Goal: Task Accomplishment & Management: Use online tool/utility

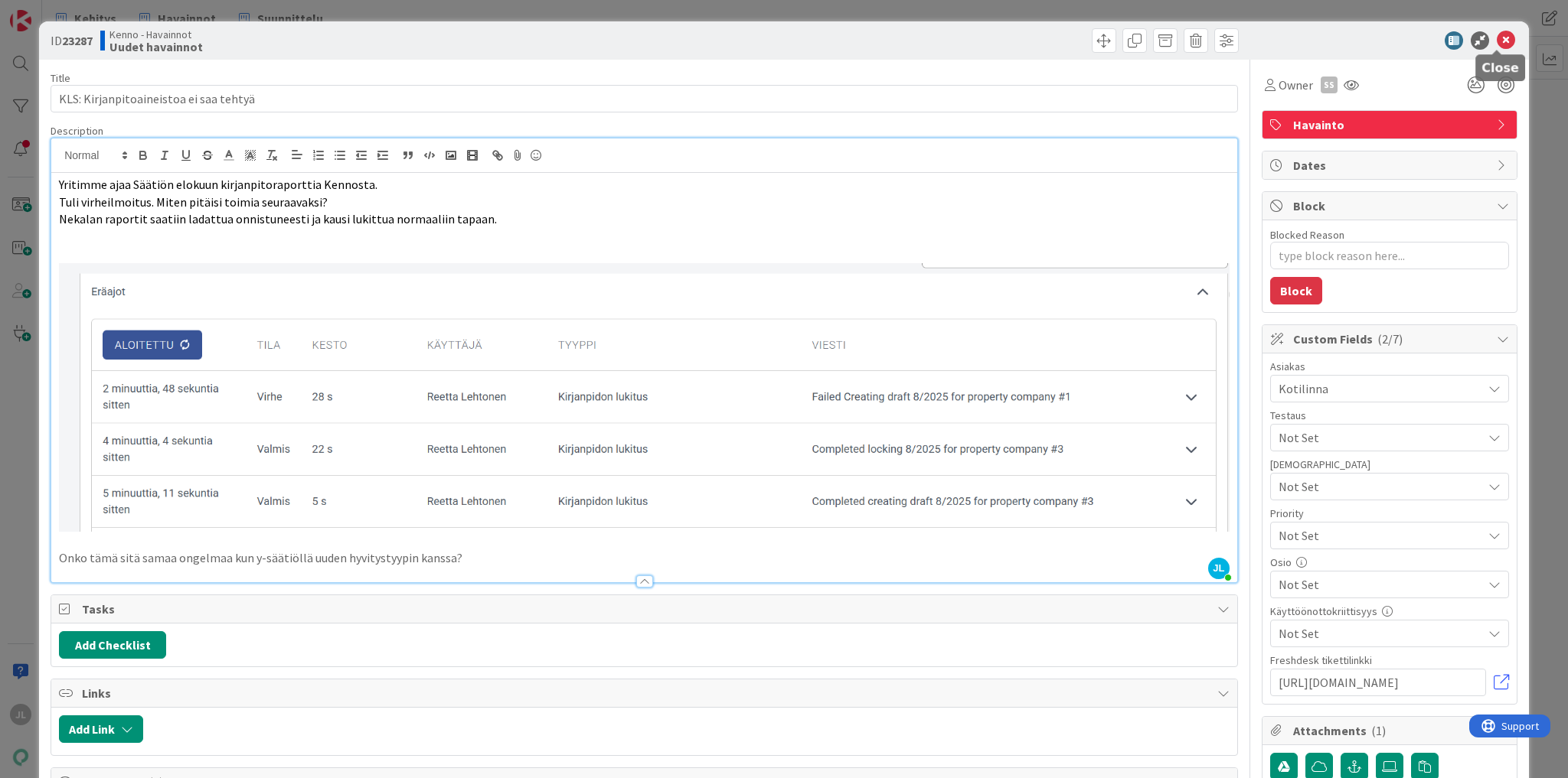
click at [1498, 41] on icon at bounding box center [1506, 41] width 19 height 19
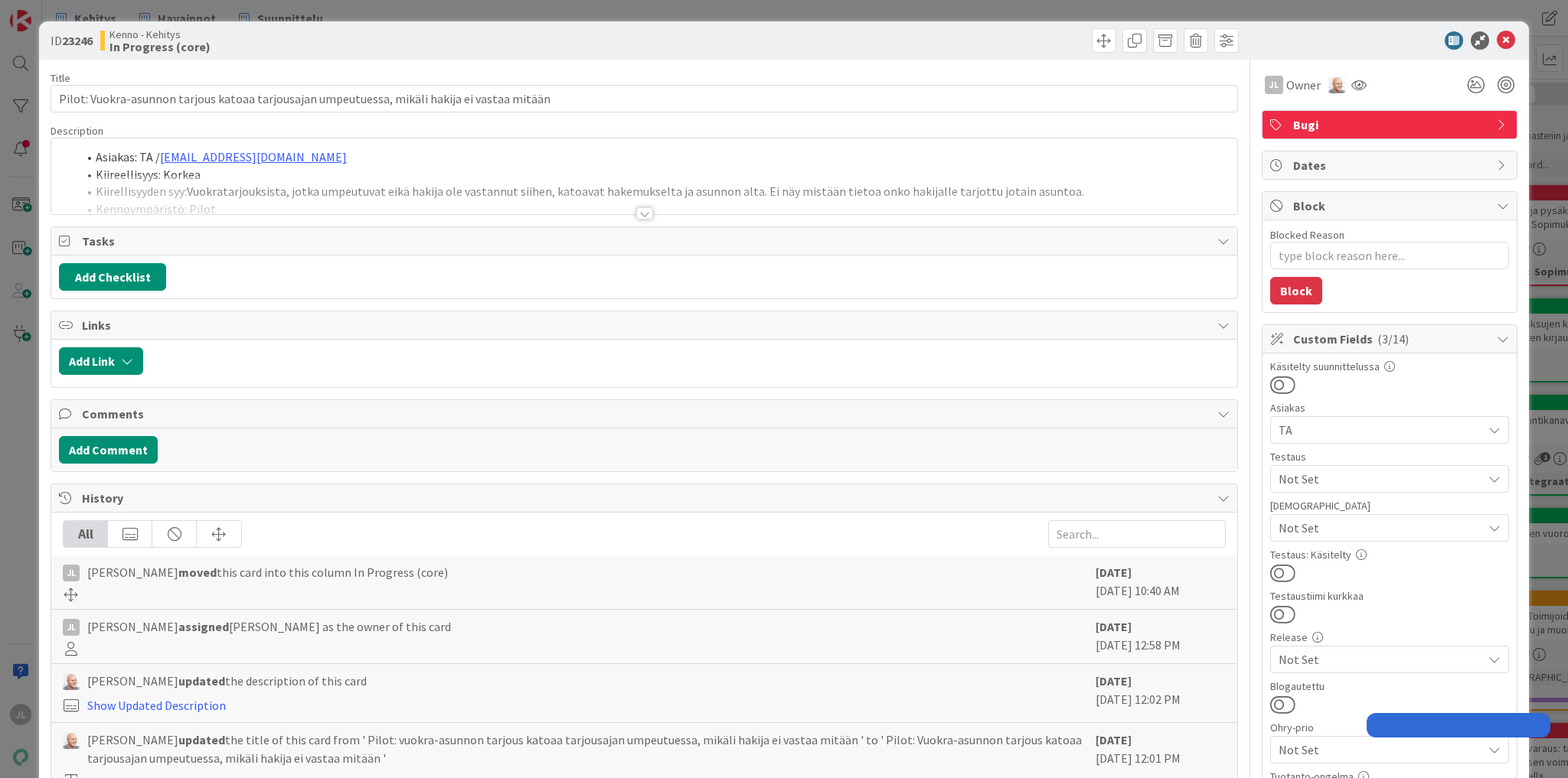
type textarea "x"
click at [224, 190] on div at bounding box center [645, 195] width 1186 height 39
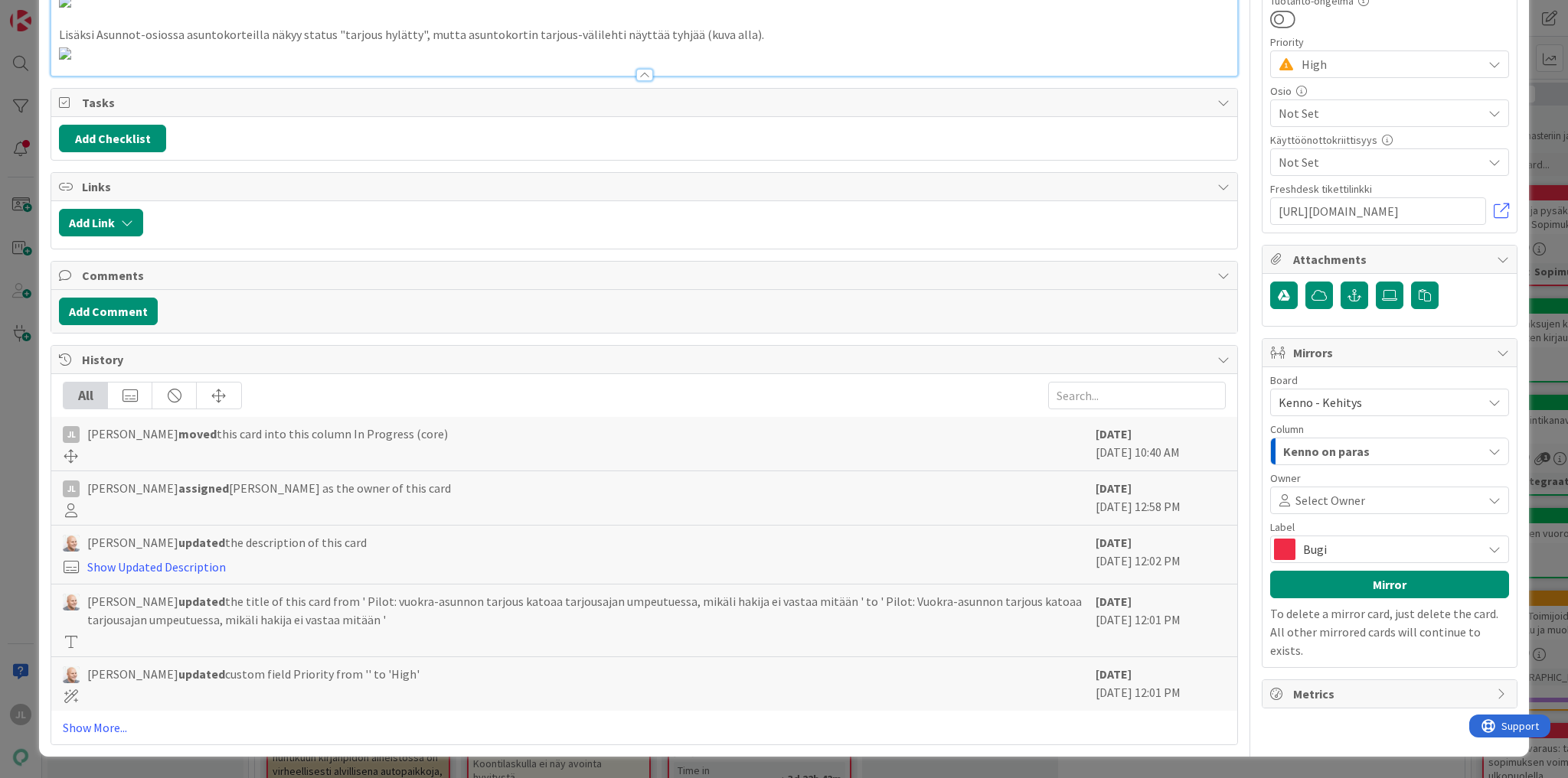
scroll to position [4810, 0]
click at [128, 219] on icon "button" at bounding box center [127, 223] width 12 height 12
click at [135, 316] on span "Current Board" at bounding box center [115, 317] width 75 height 15
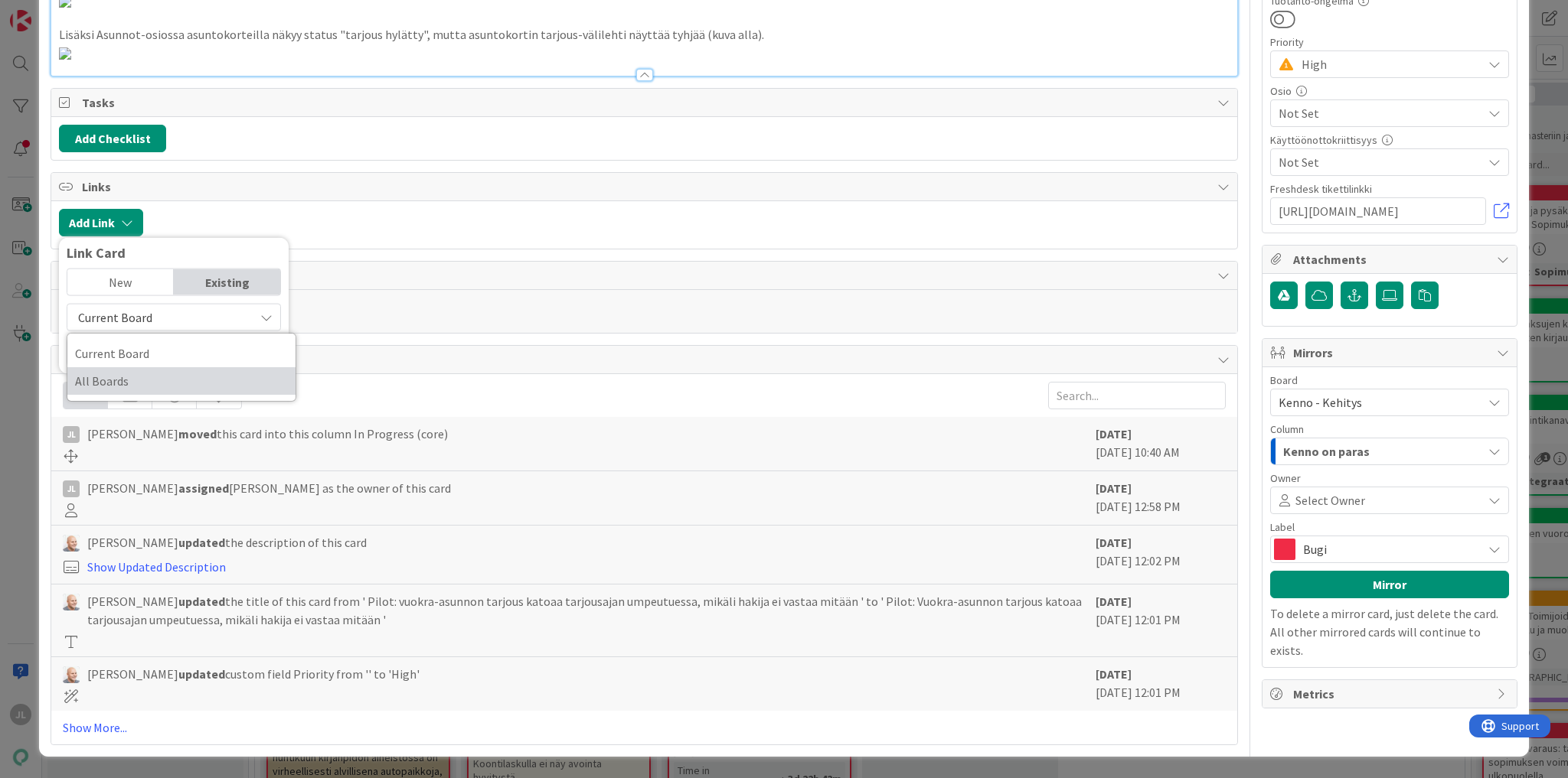
click at [122, 378] on span "All Boards" at bounding box center [181, 381] width 213 height 23
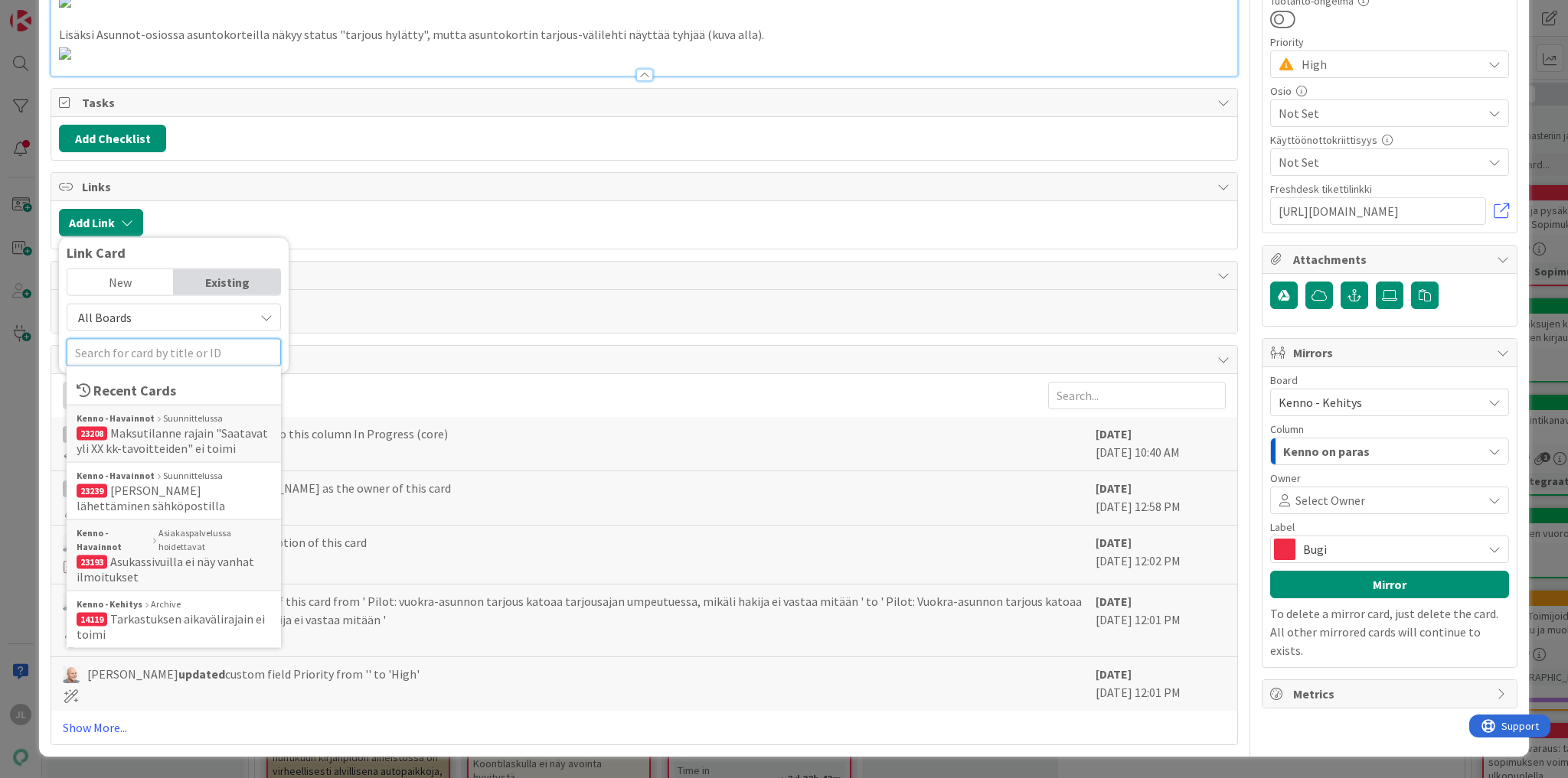
click at [125, 366] on input "text" at bounding box center [174, 352] width 214 height 28
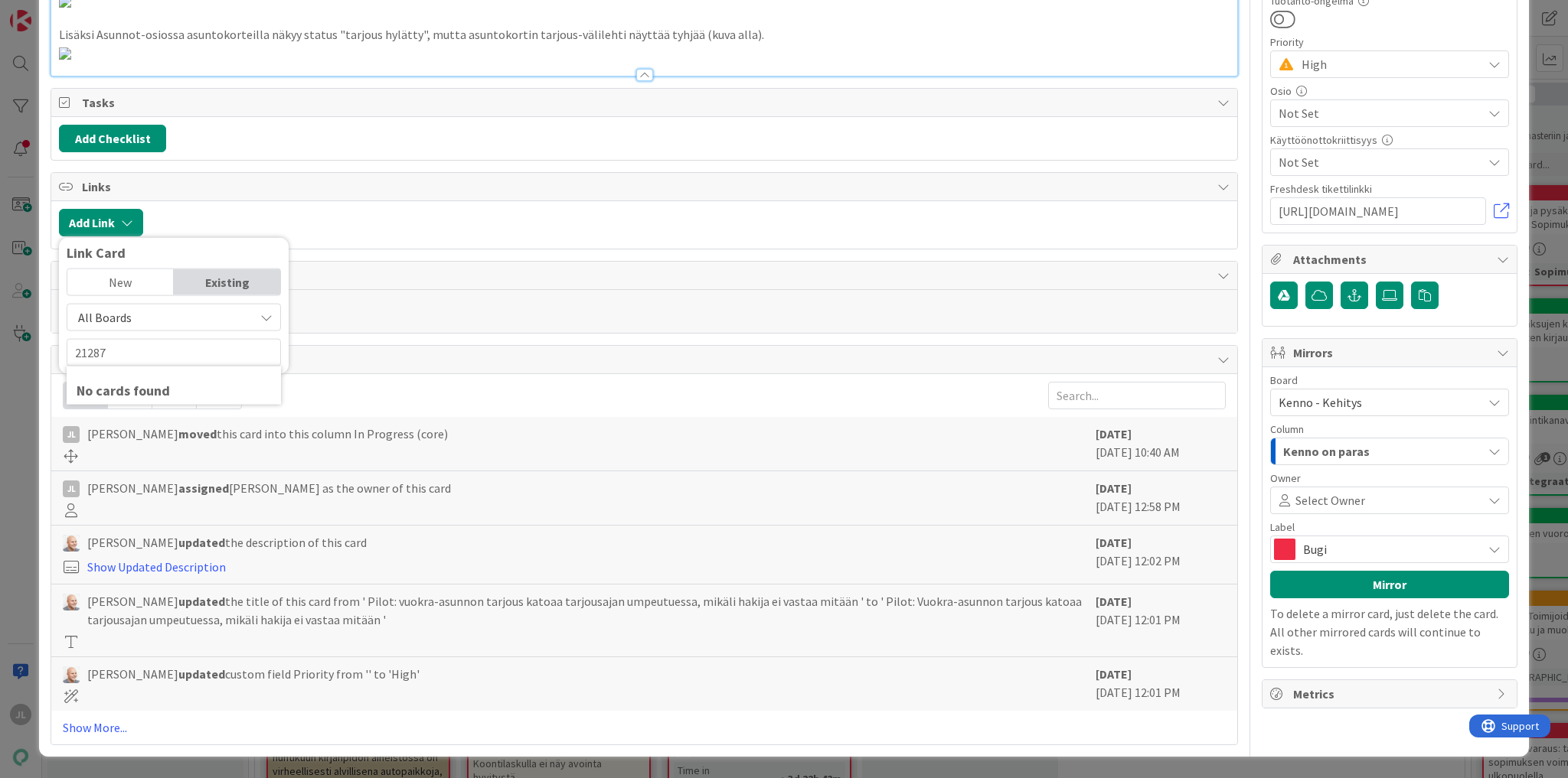
click at [244, 288] on div "Existing" at bounding box center [227, 282] width 107 height 26
click at [155, 324] on span "All Boards" at bounding box center [161, 317] width 171 height 21
click at [119, 378] on span "All Boards" at bounding box center [181, 381] width 213 height 23
drag, startPoint x: 118, startPoint y: 357, endPoint x: -26, endPoint y: 349, distance: 144.2
click at [0, 349] on html "JL Kehitys Havainnot Suunnittelu Kehitys Havainnot Suunnittelu Kanban Kenno - K…" at bounding box center [784, 389] width 1568 height 778
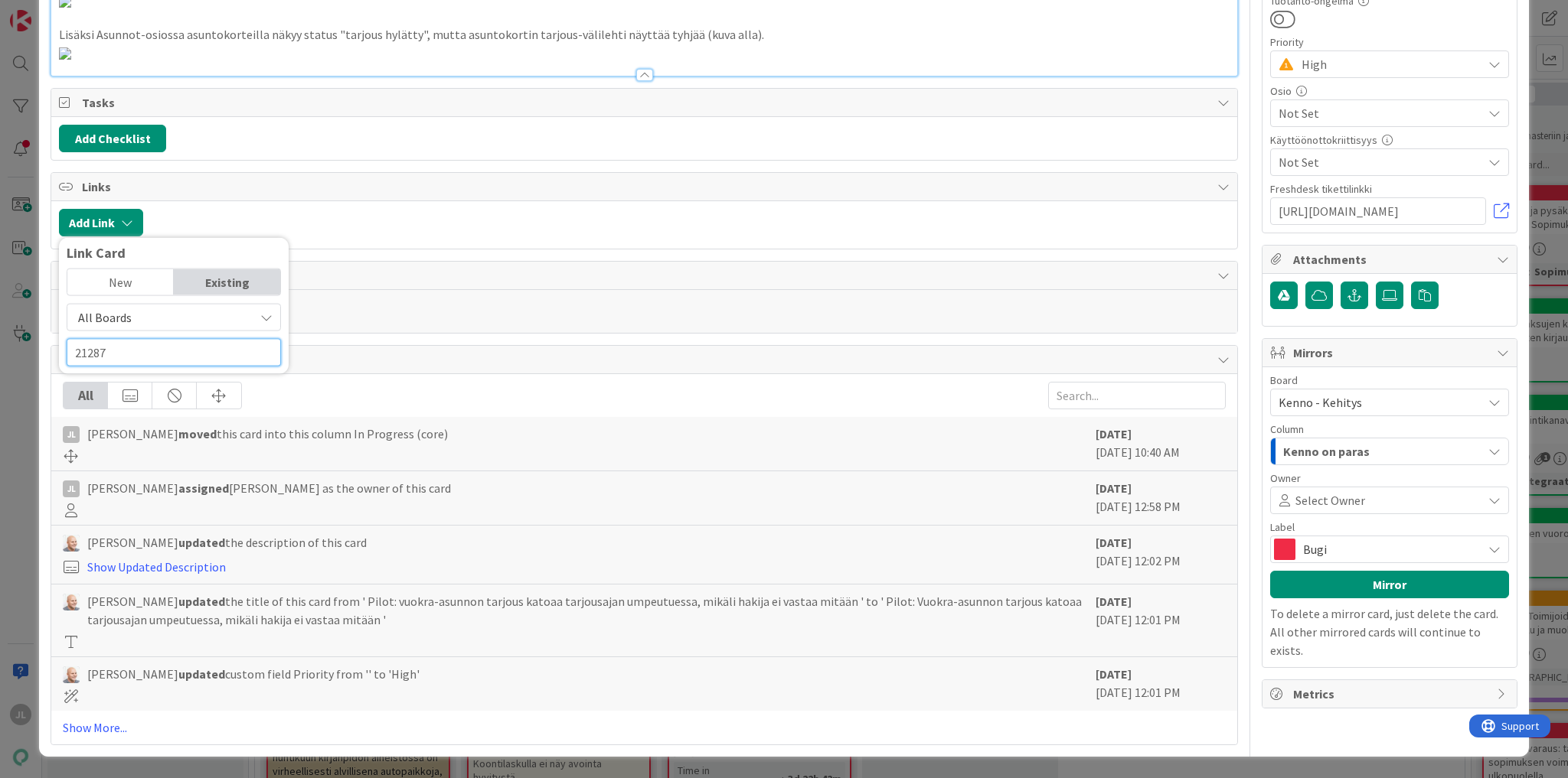
click at [169, 354] on input "21287" at bounding box center [174, 352] width 214 height 28
click at [123, 356] on input "21287" at bounding box center [174, 352] width 214 height 28
type input "2"
click at [123, 356] on input "21287" at bounding box center [174, 352] width 214 height 28
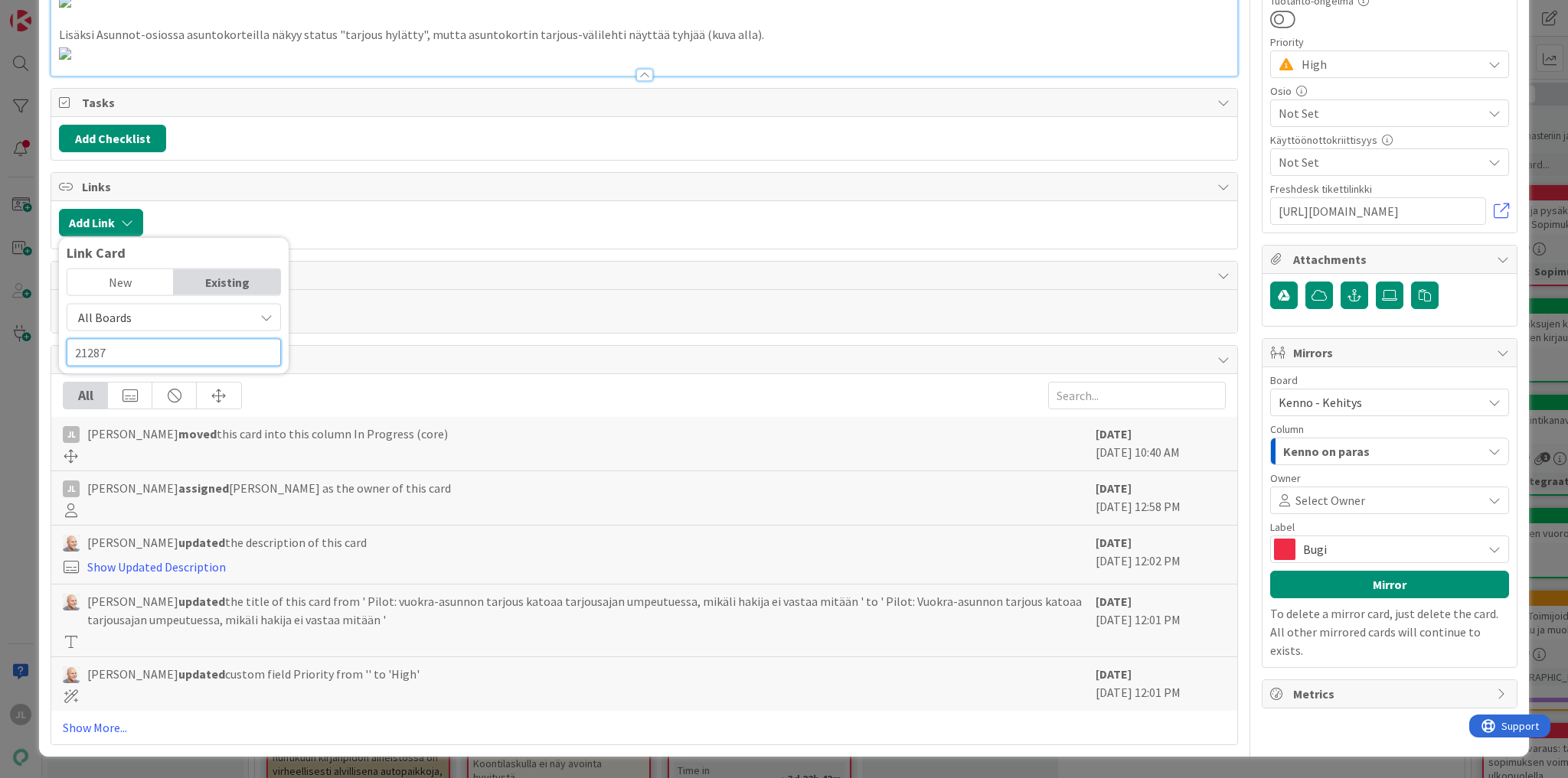
drag, startPoint x: 131, startPoint y: 356, endPoint x: 27, endPoint y: 352, distance: 104.1
click at [0, 348] on html "JL Kehitys Havainnot Suunnittelu Kehitys Havainnot Suunnittelu Kanban Kenno - K…" at bounding box center [784, 389] width 1568 height 778
paste input "[URL][DOMAIN_NAME]"
type input "21287"
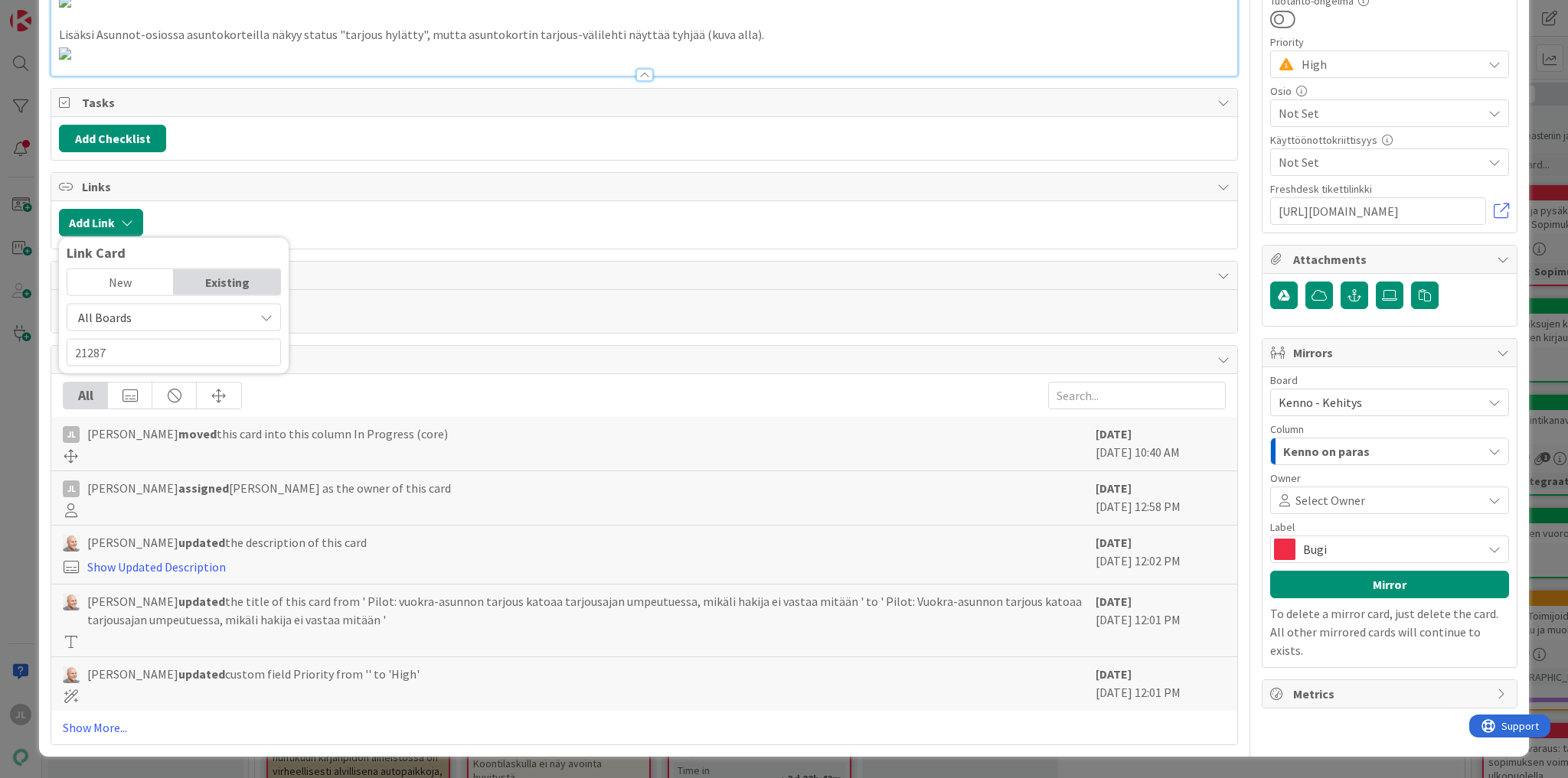
click at [124, 282] on div "New" at bounding box center [121, 282] width 107 height 26
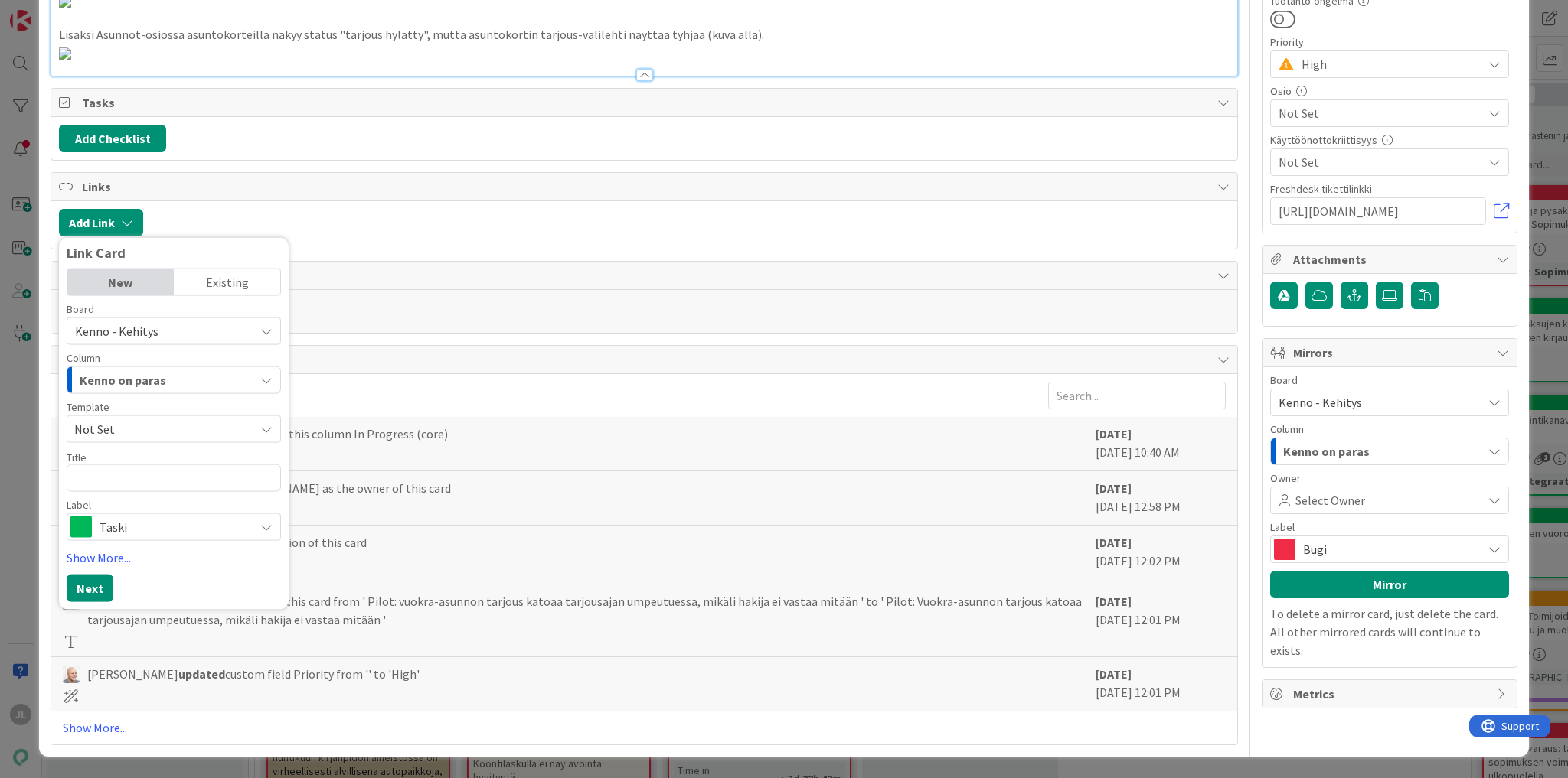
click at [211, 283] on div "Existing" at bounding box center [227, 282] width 107 height 26
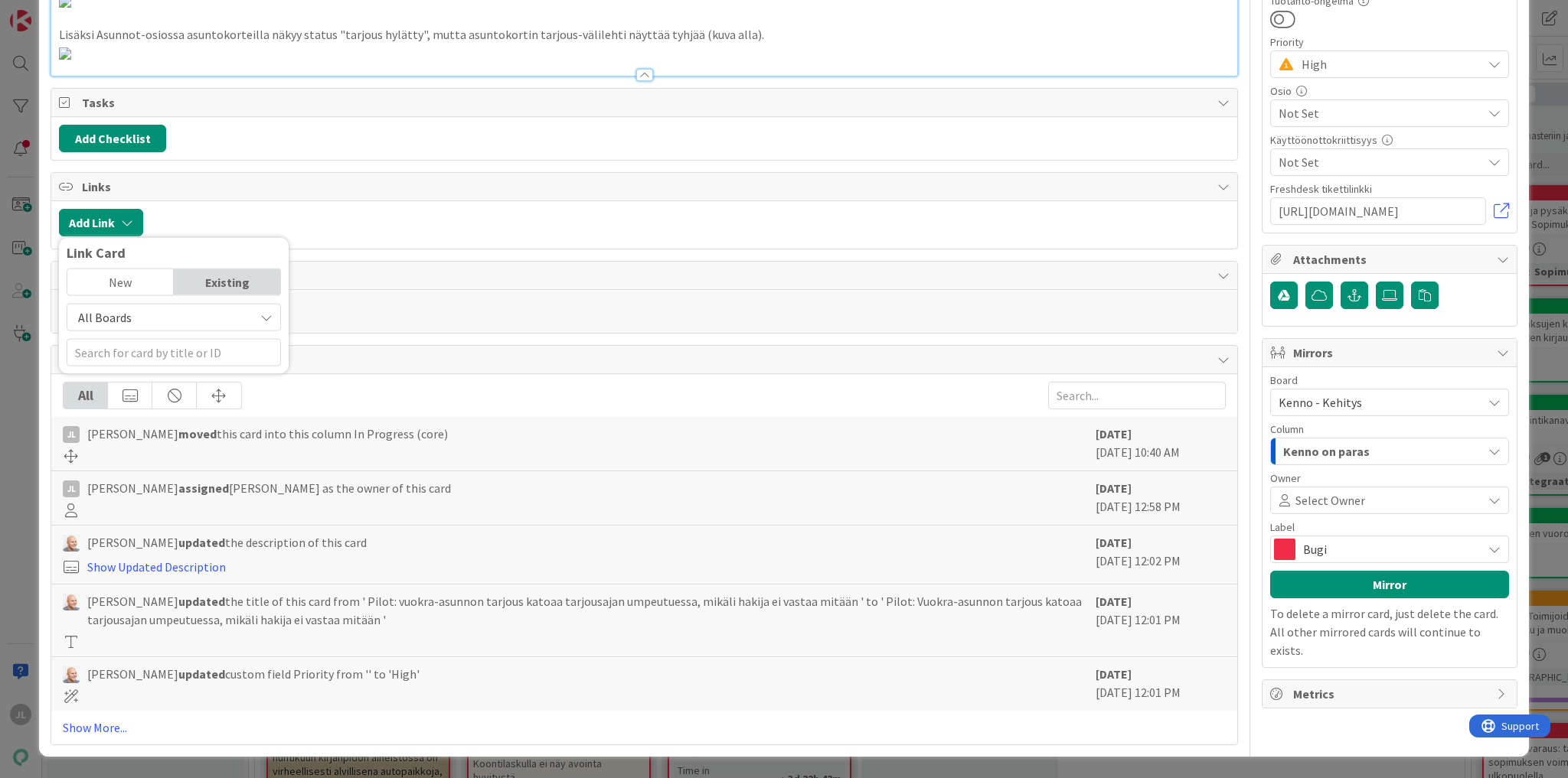
click at [120, 322] on span "All Boards" at bounding box center [104, 317] width 53 height 15
click at [119, 379] on span "All Boards" at bounding box center [181, 381] width 213 height 23
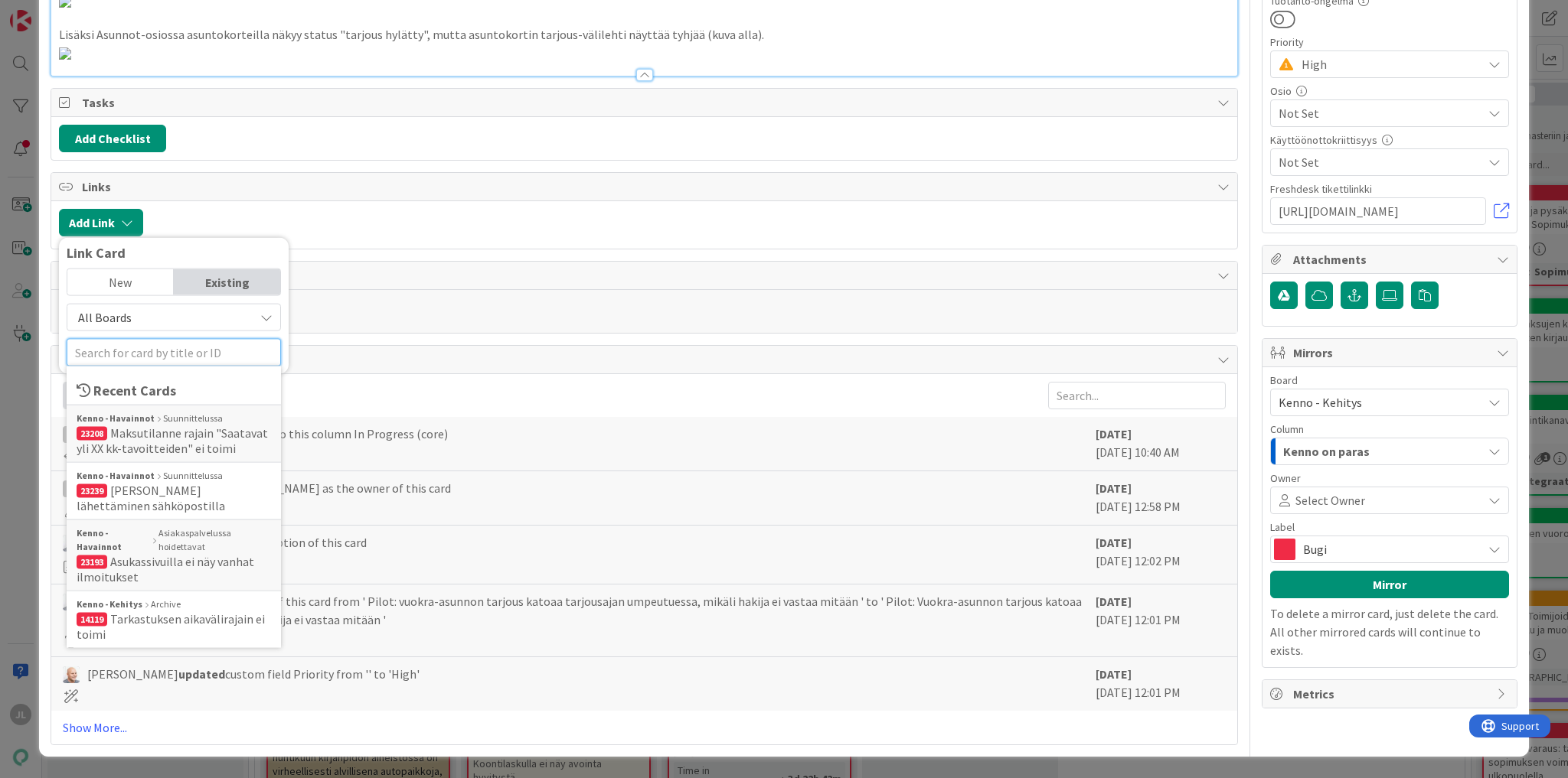
click at [141, 355] on input "text" at bounding box center [174, 352] width 214 height 28
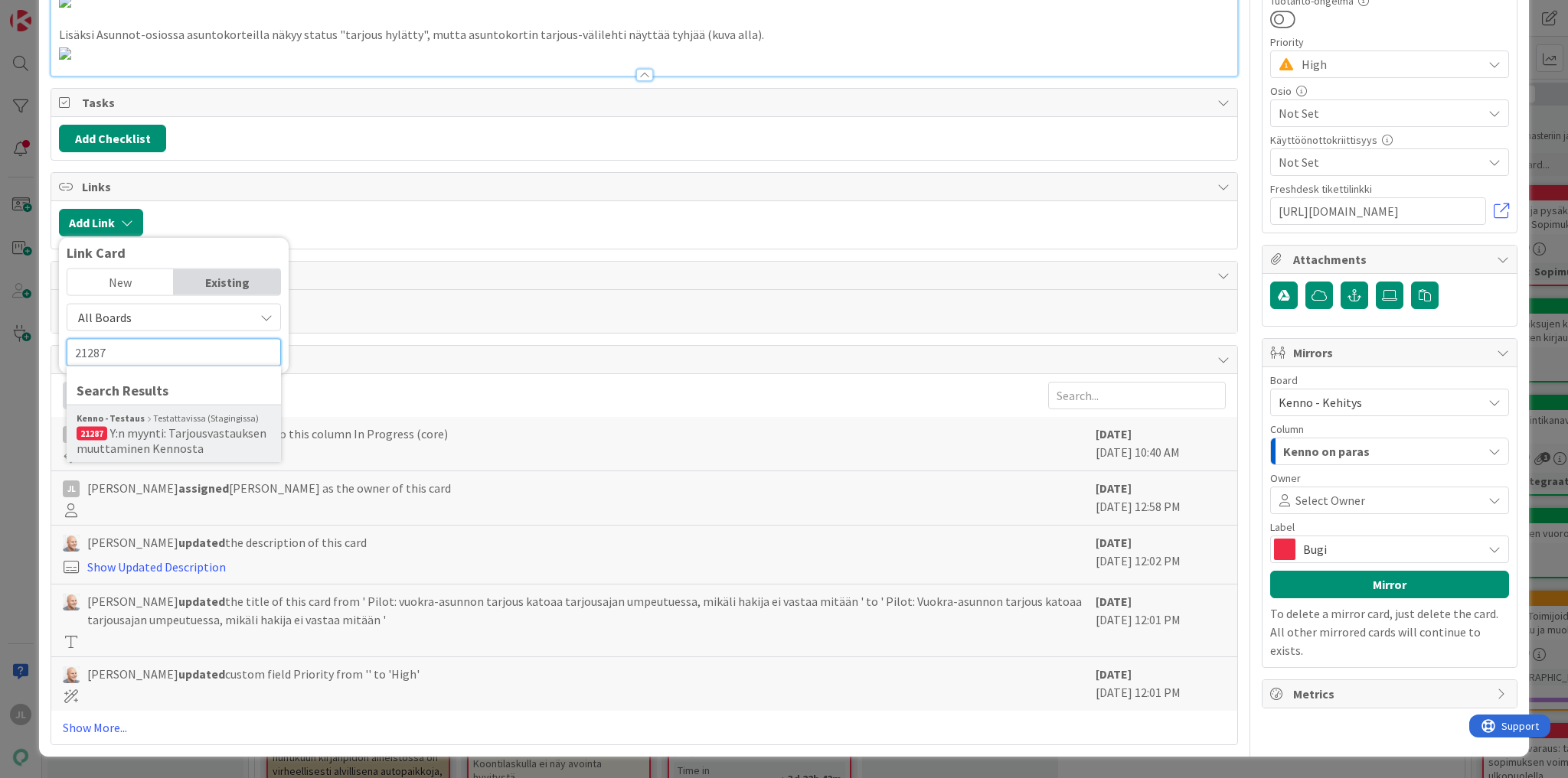
type input "21287"
click at [165, 443] on span "Y:n myynti: Tarjousvastauksen muuttaminen Kennosta" at bounding box center [171, 440] width 190 height 30
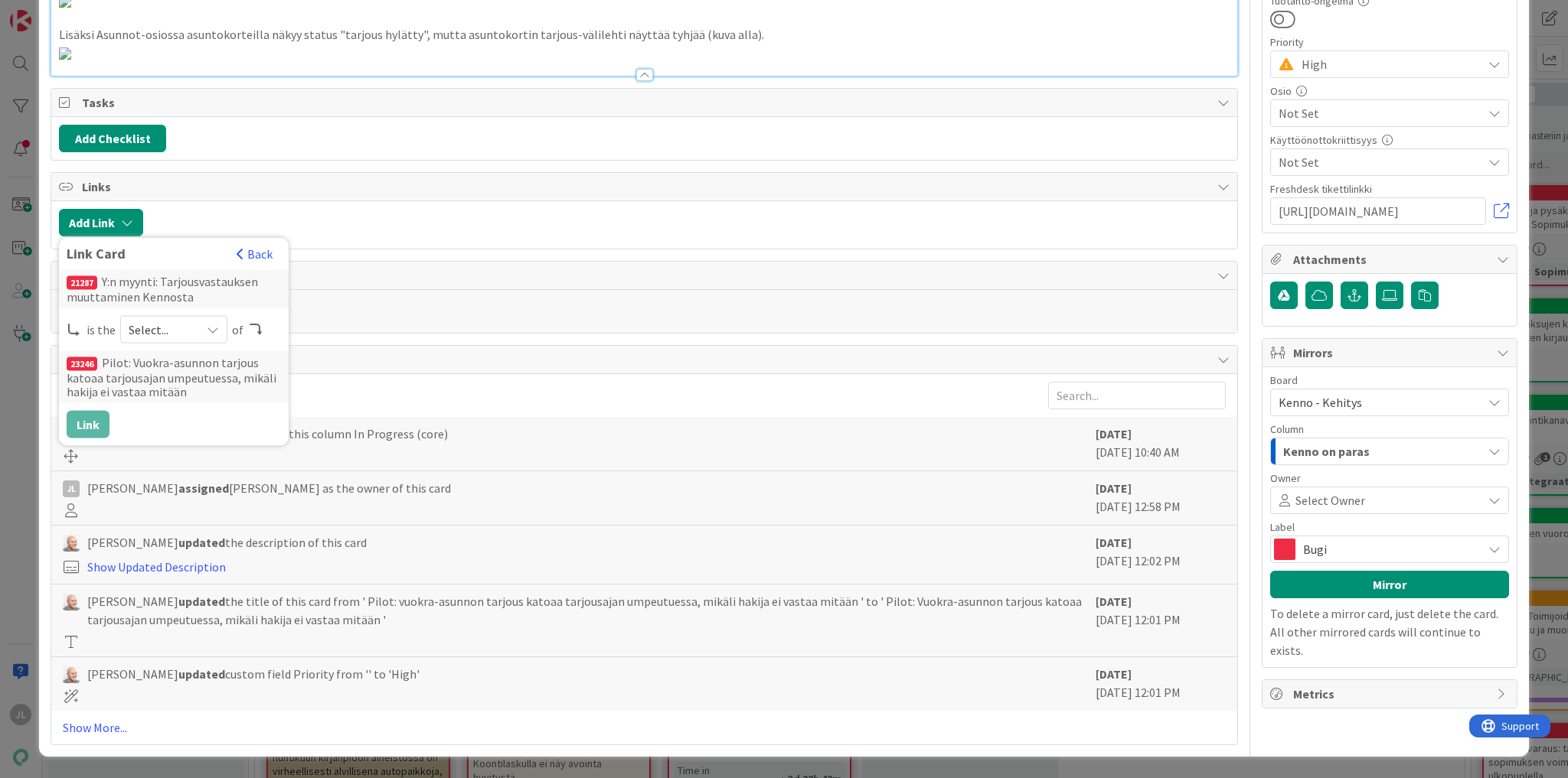
click at [192, 335] on div "Select..." at bounding box center [174, 329] width 108 height 28
click at [175, 361] on span "parent" at bounding box center [255, 365] width 173 height 23
click at [91, 429] on button "Link" at bounding box center [88, 424] width 43 height 28
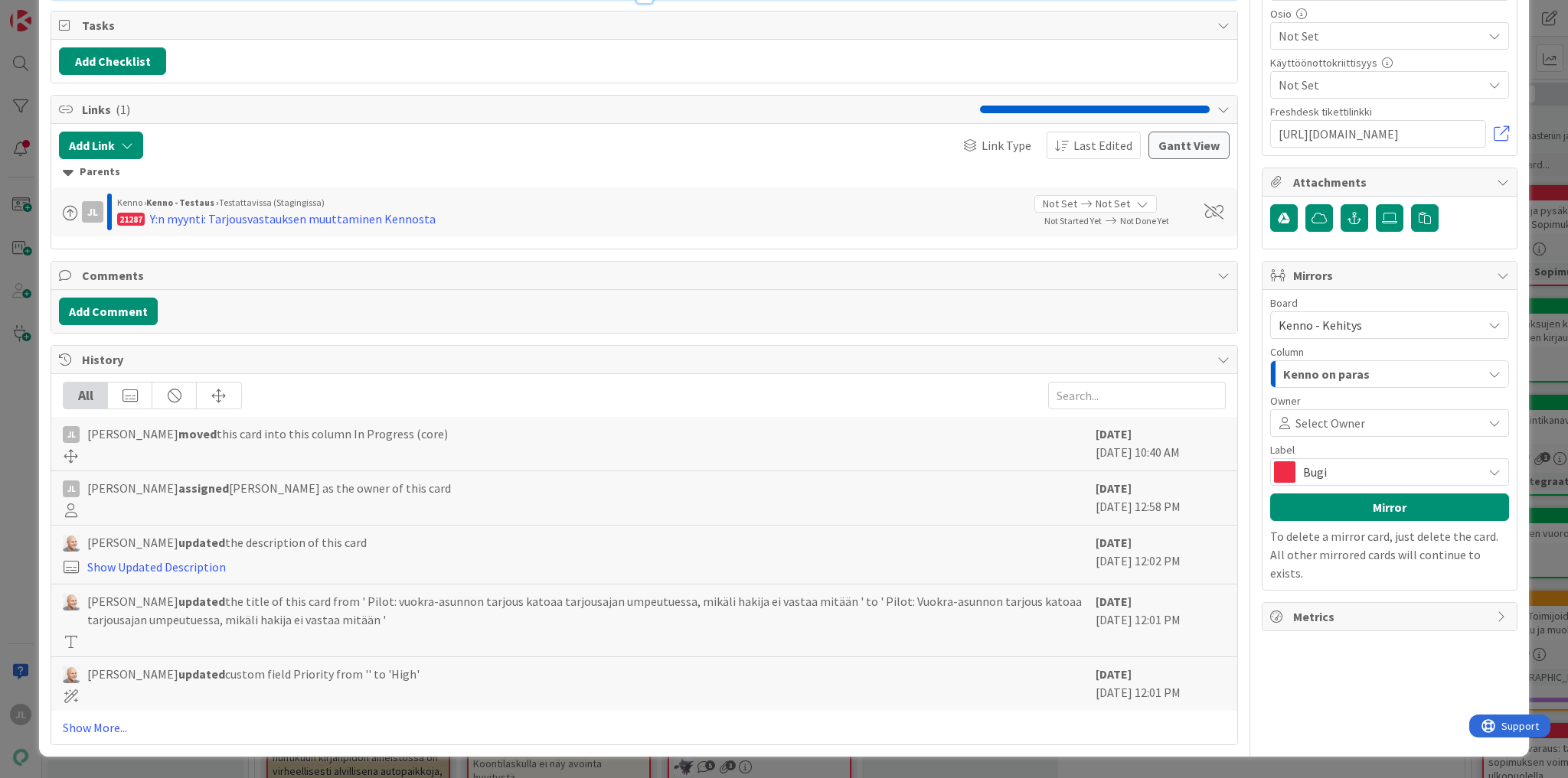
scroll to position [4627, 0]
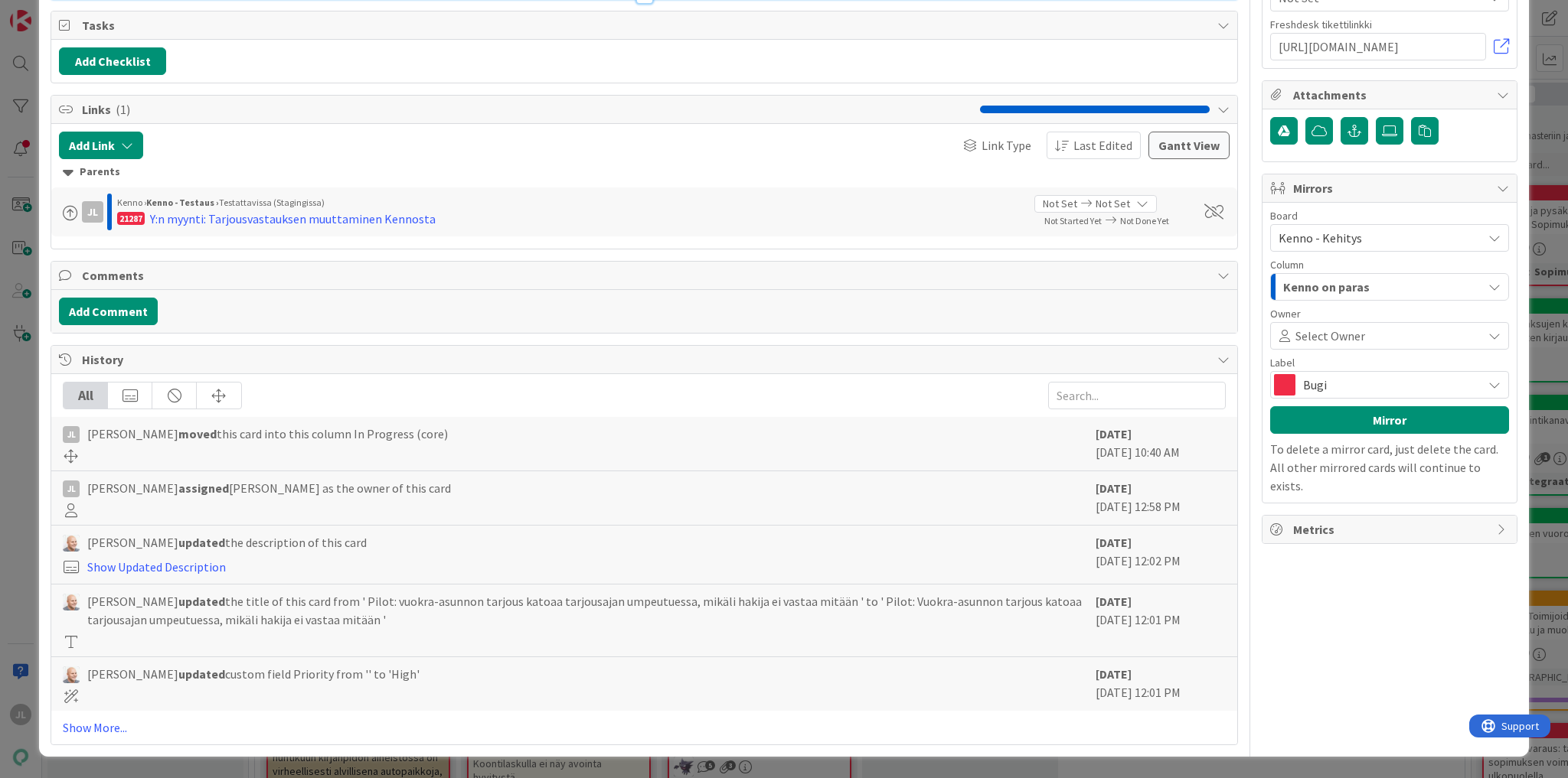
type textarea "x"
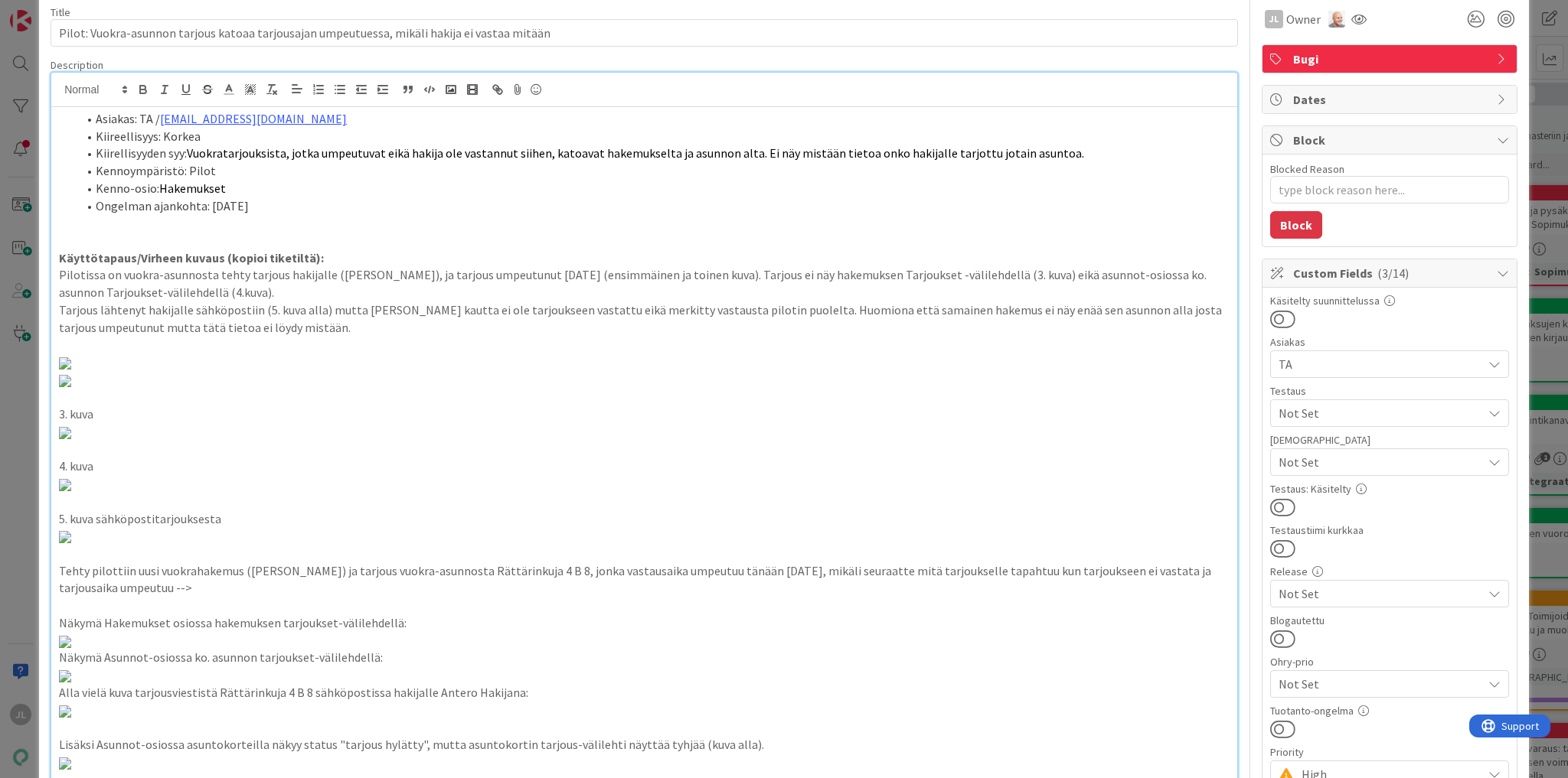
scroll to position [0, 0]
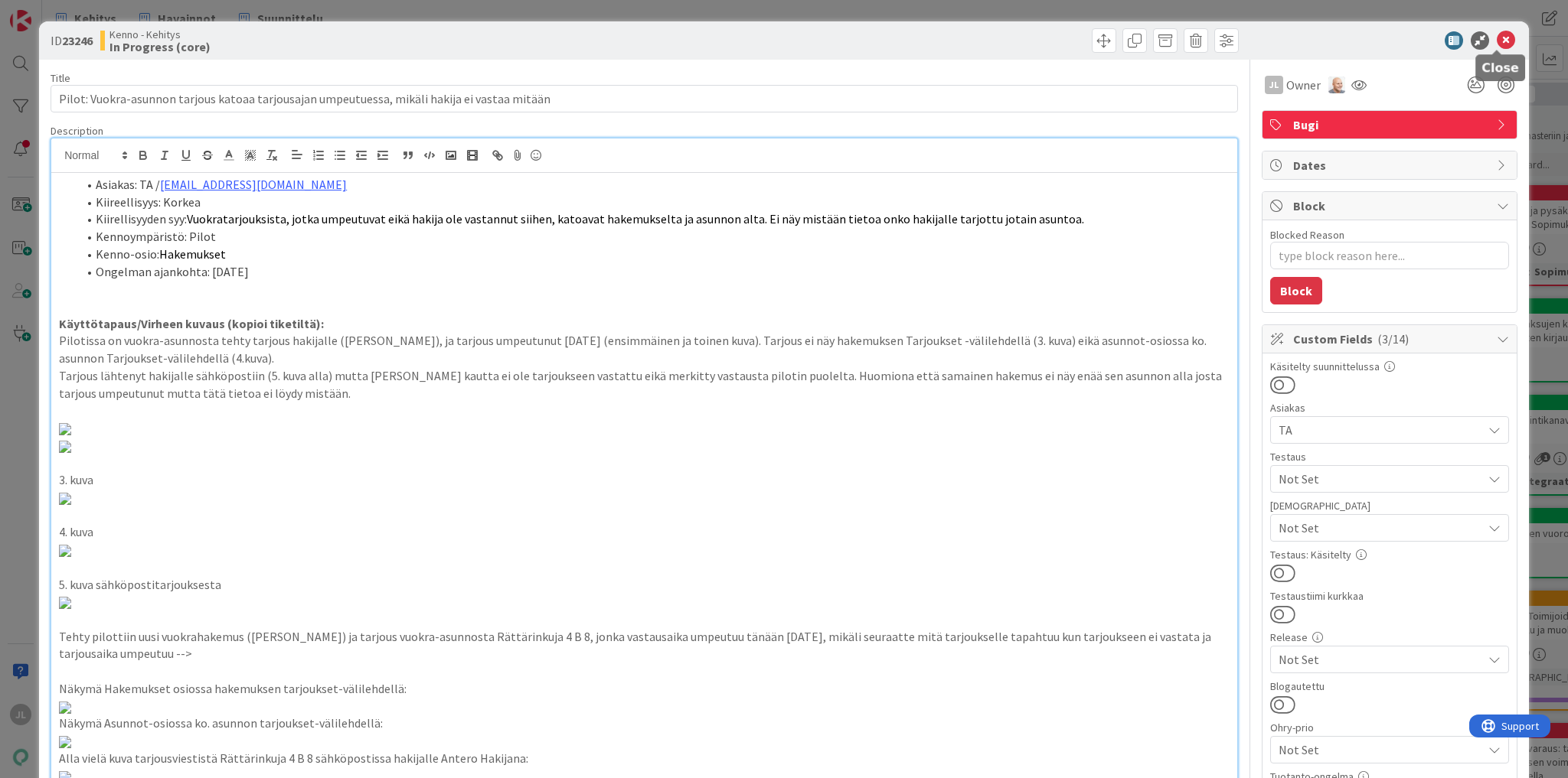
click at [1497, 43] on icon at bounding box center [1506, 41] width 19 height 19
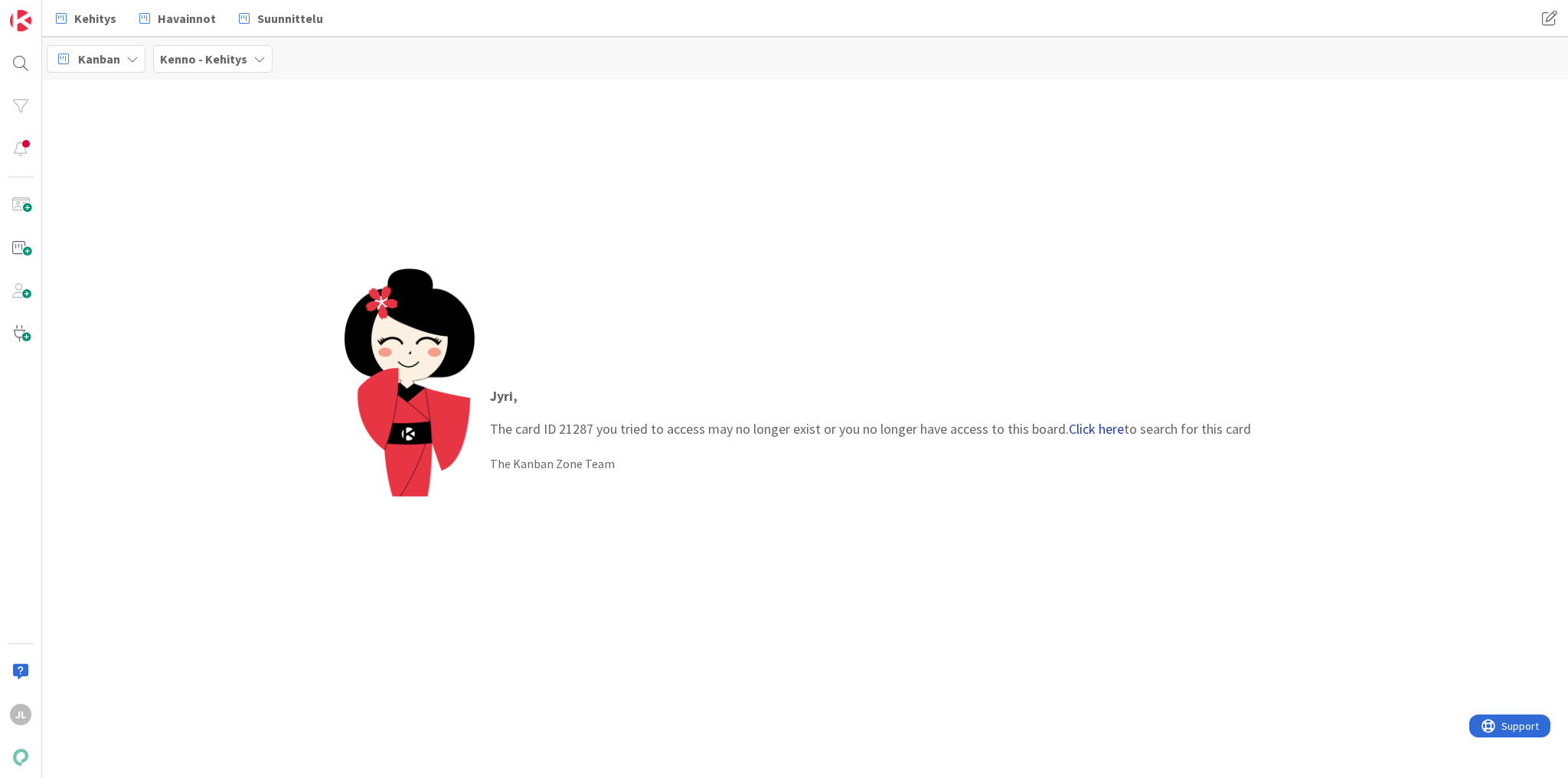
click at [1113, 429] on link "Click here" at bounding box center [1096, 428] width 55 height 18
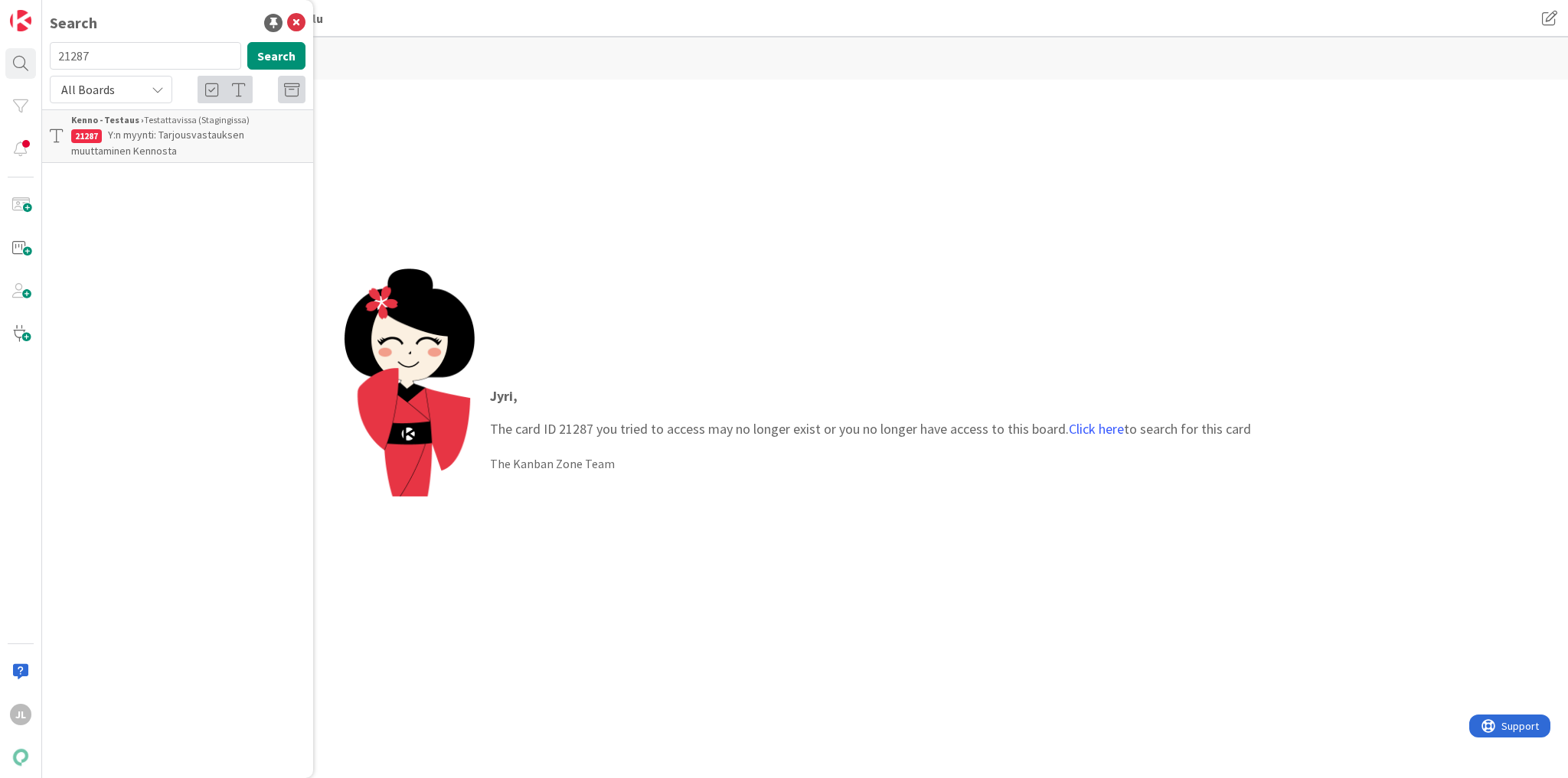
click at [175, 141] on span "Y:n myynti: Tarjousvastauksen muuttaminen Kennosta" at bounding box center [158, 142] width 173 height 30
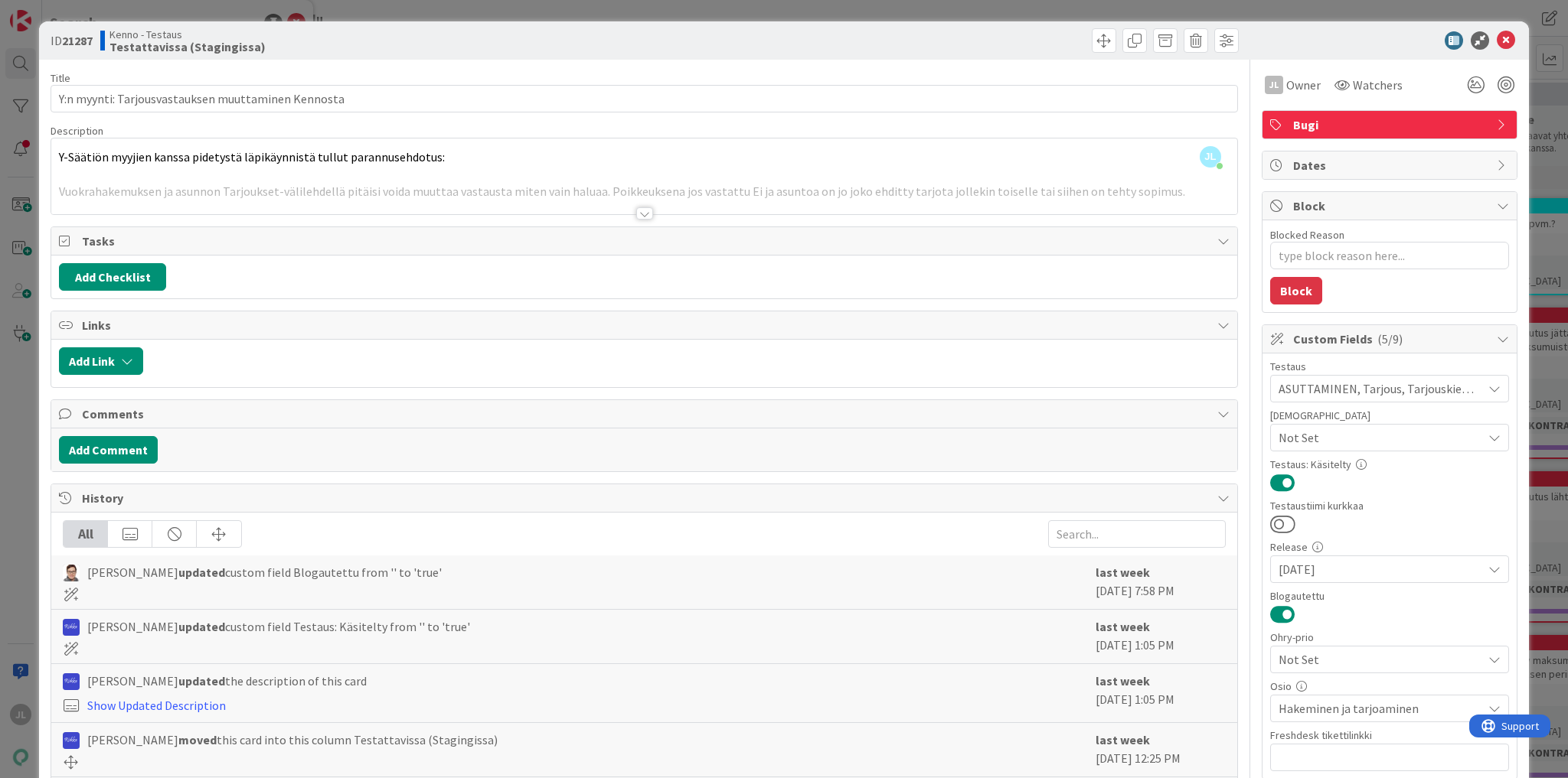
type textarea "x"
